Goal: Navigation & Orientation: Find specific page/section

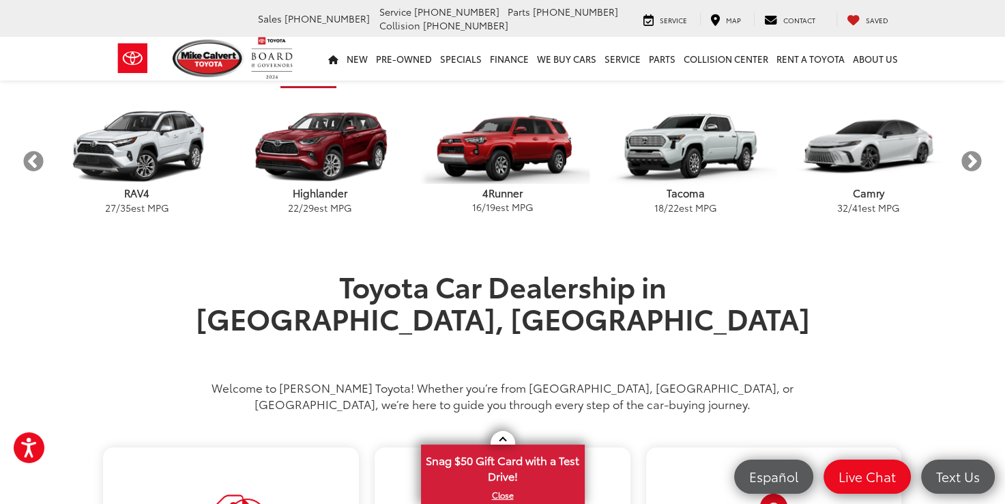
scroll to position [410, 0]
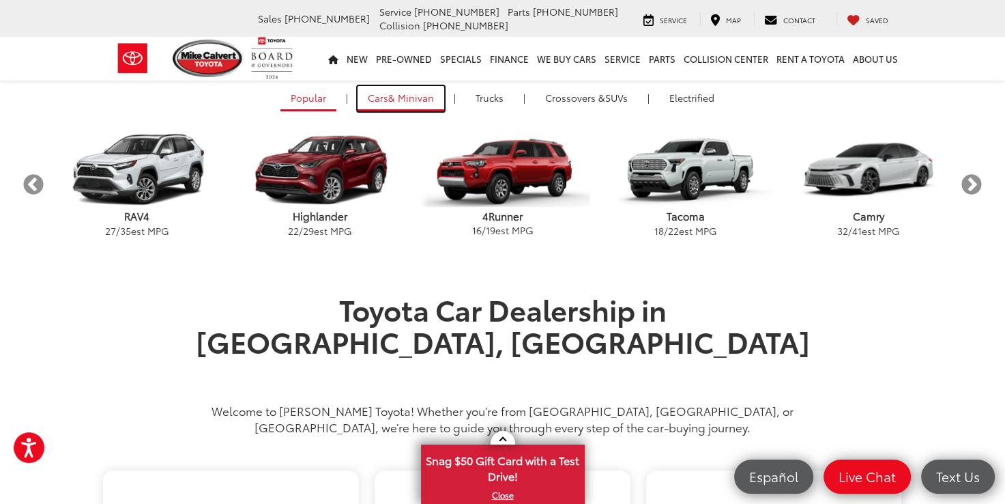
click at [423, 94] on span "& Minivan" at bounding box center [411, 98] width 46 height 14
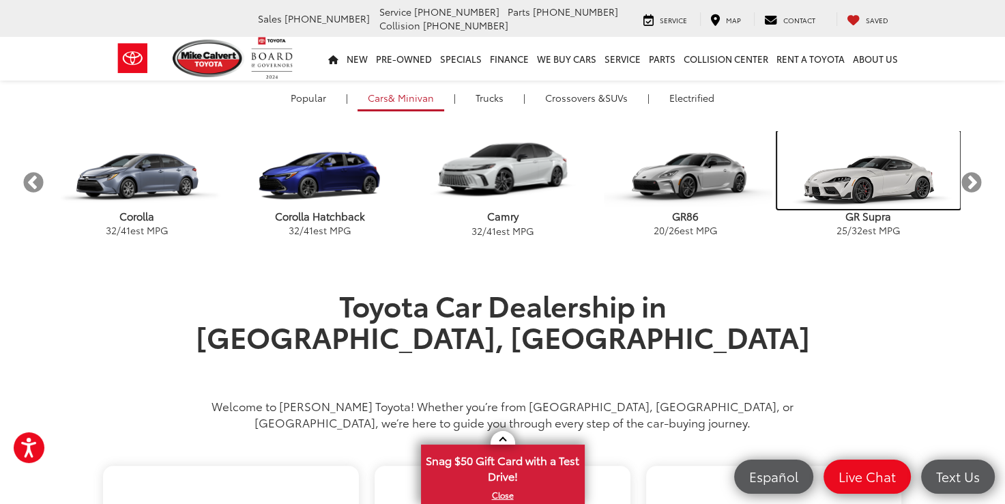
click at [856, 172] on img "carousel" at bounding box center [868, 170] width 183 height 78
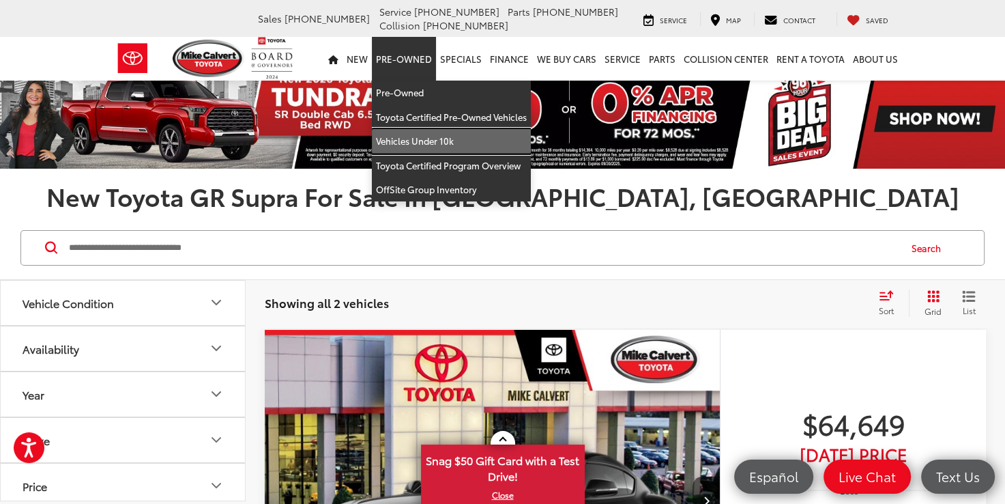
drag, startPoint x: 443, startPoint y: 141, endPoint x: 497, endPoint y: 132, distance: 54.7
click at [443, 141] on link "Vehicles Under 10k" at bounding box center [451, 141] width 159 height 25
